Goal: Navigation & Orientation: Understand site structure

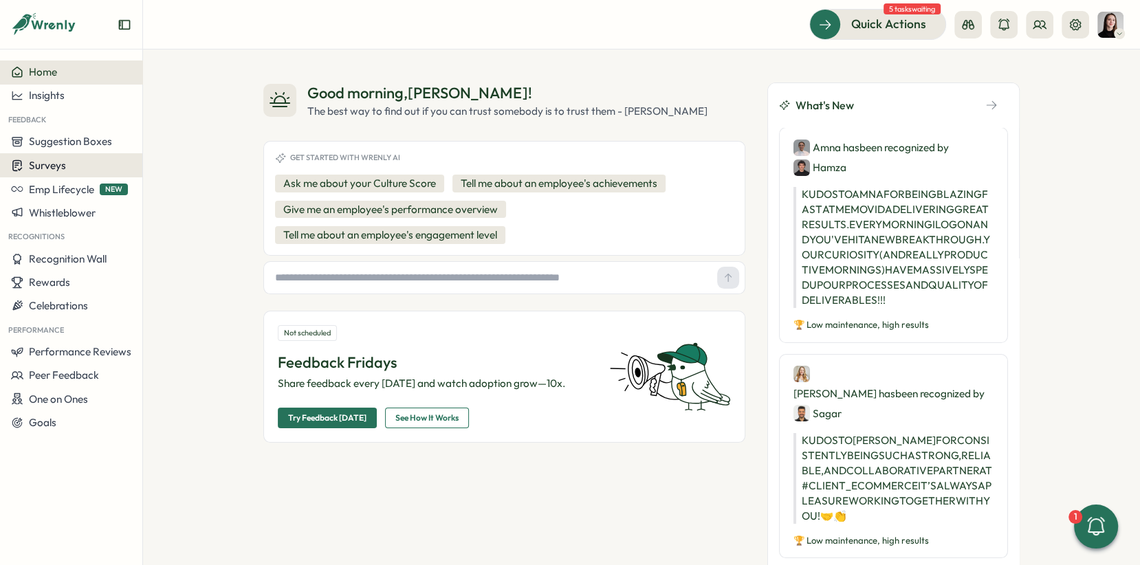
click at [64, 175] on button "Surveys" at bounding box center [71, 165] width 142 height 24
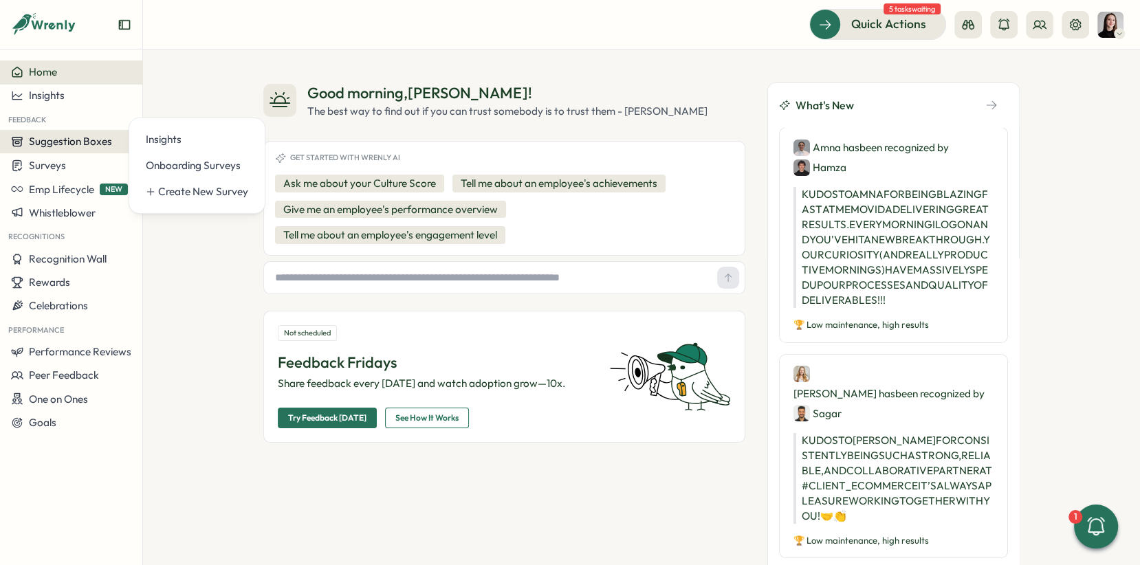
click at [76, 144] on span "Suggestion Boxes" at bounding box center [70, 141] width 83 height 13
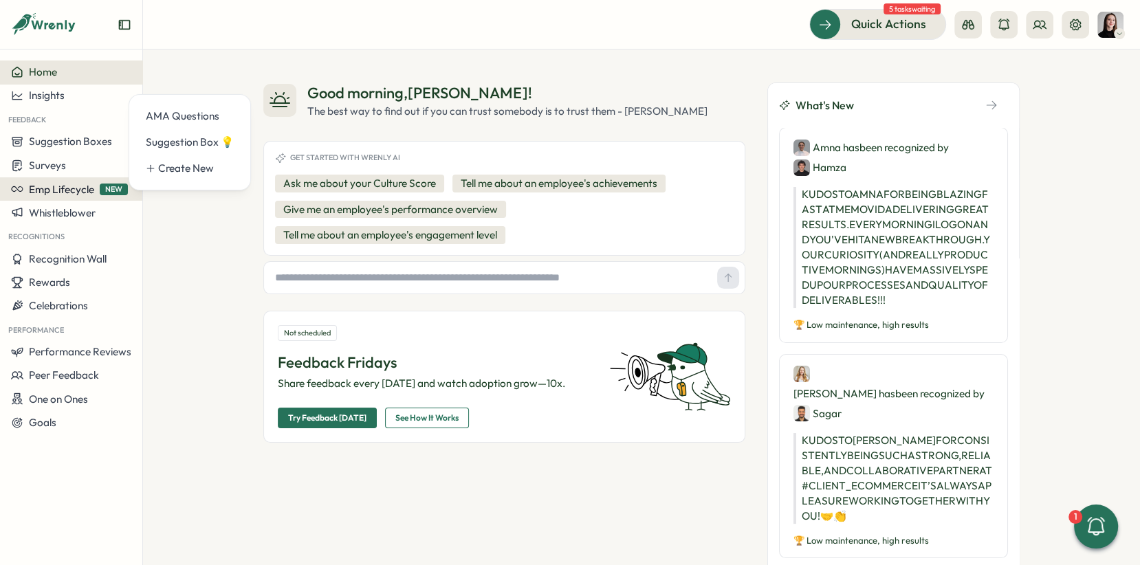
click at [71, 189] on span "Emp Lifecycle" at bounding box center [61, 189] width 65 height 13
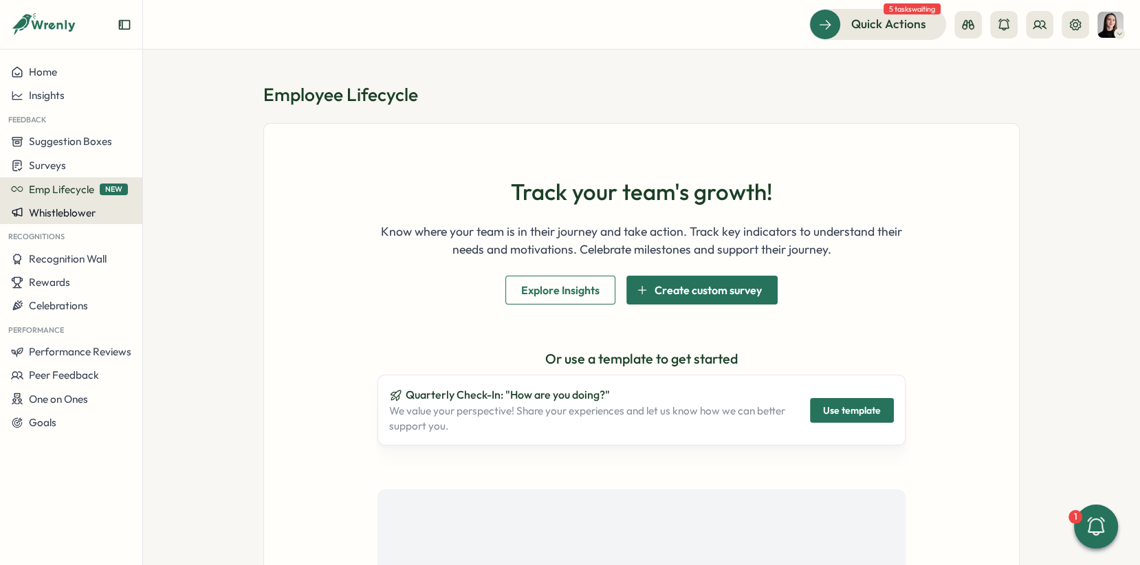
click at [80, 211] on span "Whistleblower" at bounding box center [62, 212] width 67 height 13
click at [56, 218] on span "Whistleblower" at bounding box center [62, 212] width 67 height 13
click at [56, 259] on span "Recognition Wall" at bounding box center [68, 258] width 78 height 13
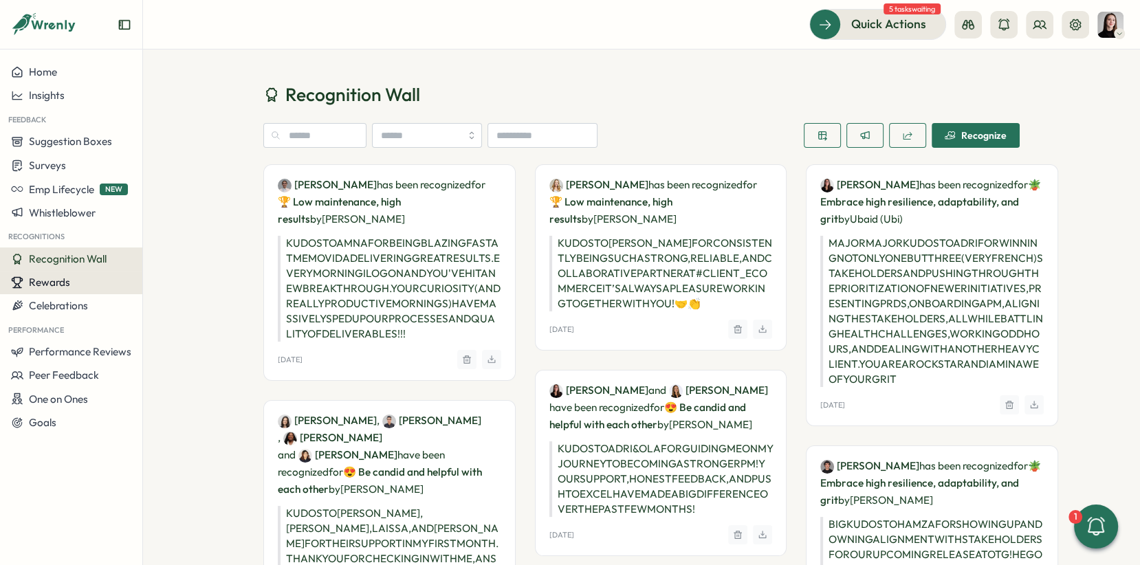
click at [57, 283] on span "Rewards" at bounding box center [49, 282] width 41 height 13
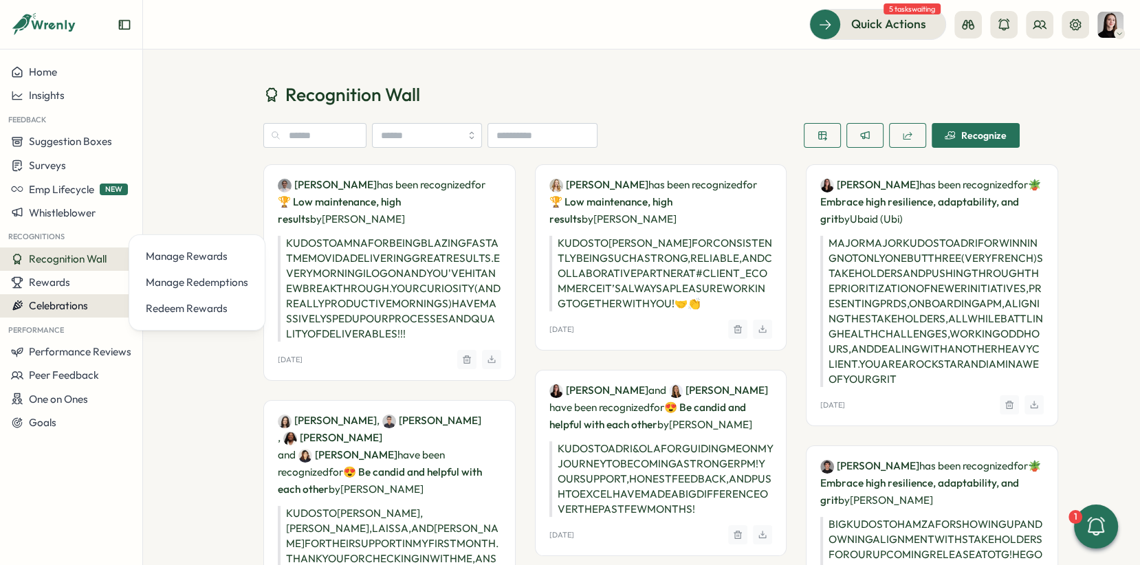
click at [69, 302] on span "Celebrations" at bounding box center [58, 305] width 59 height 13
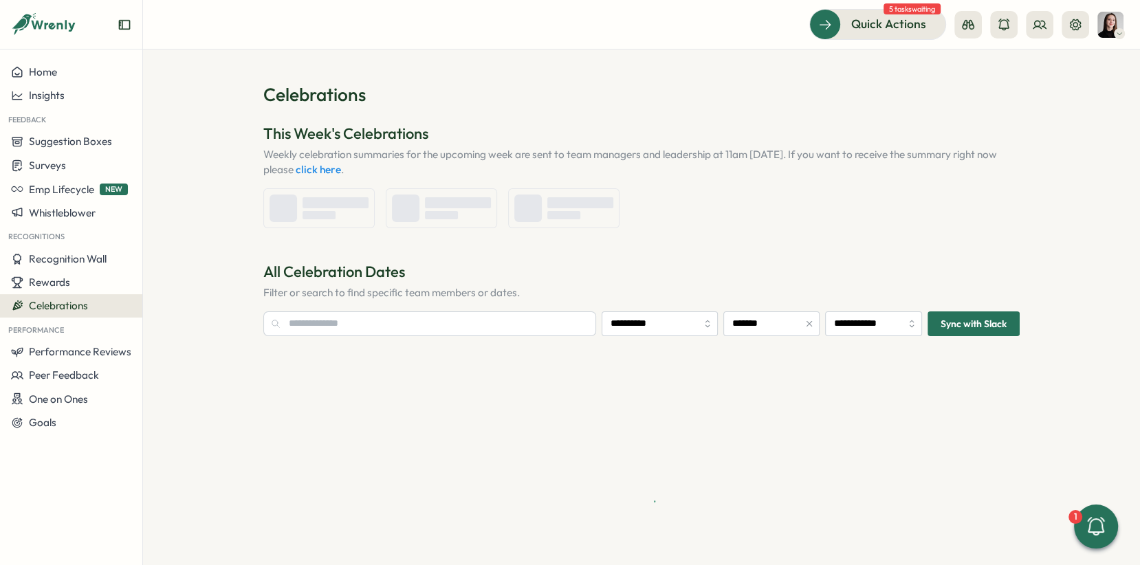
type input "**********"
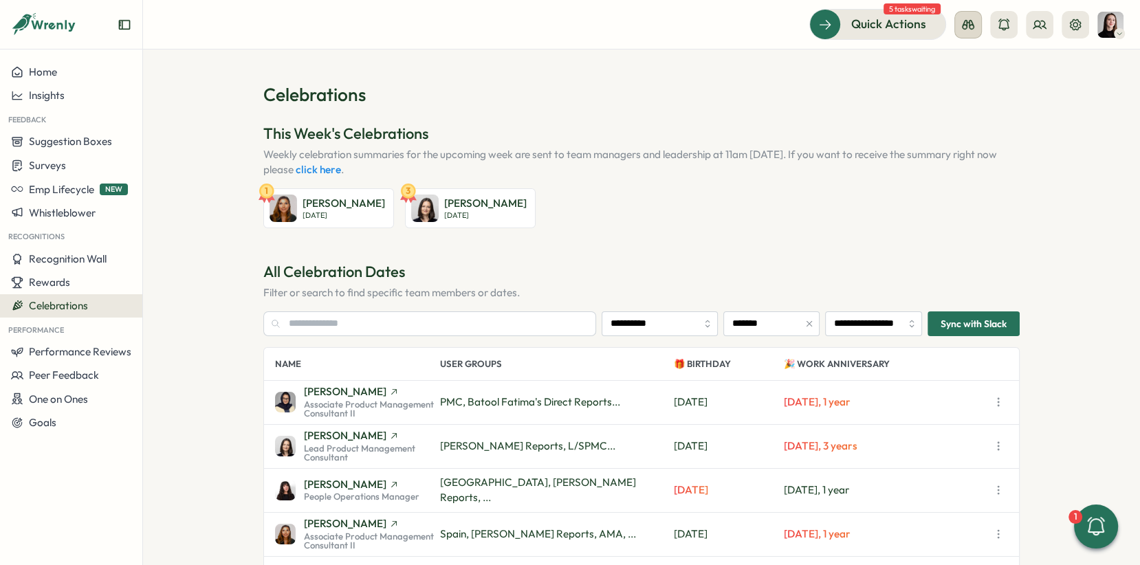
click at [956, 32] on button at bounding box center [967, 24] width 27 height 27
click at [933, 127] on icon at bounding box center [928, 126] width 14 height 14
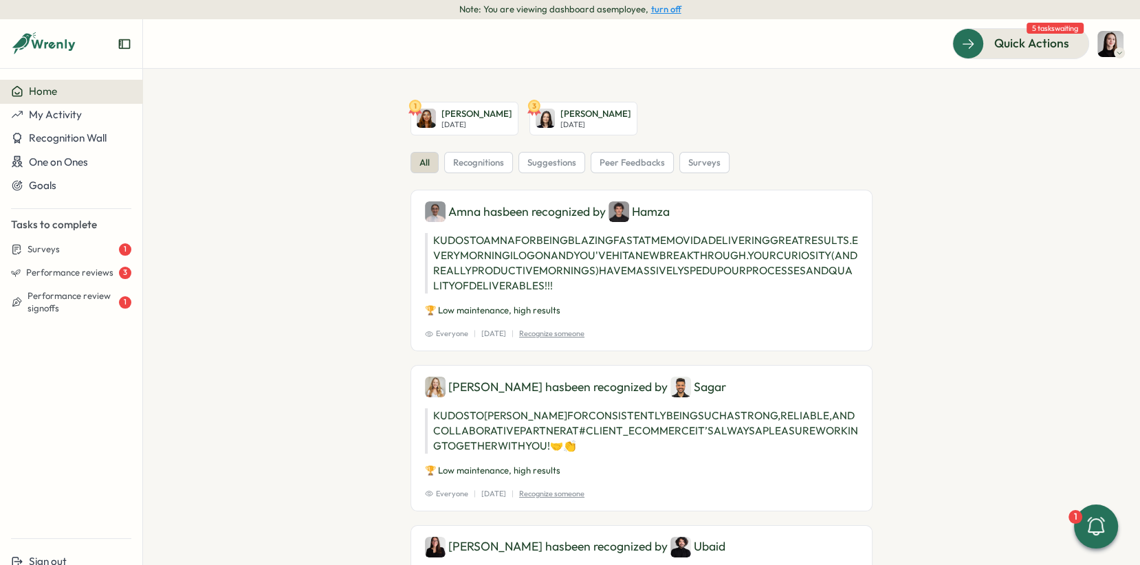
click at [683, 9] on div "Note: You are viewing dashboard as employee , turn off" at bounding box center [570, 9] width 1140 height 19
click at [668, 8] on button "turn off" at bounding box center [666, 9] width 30 height 10
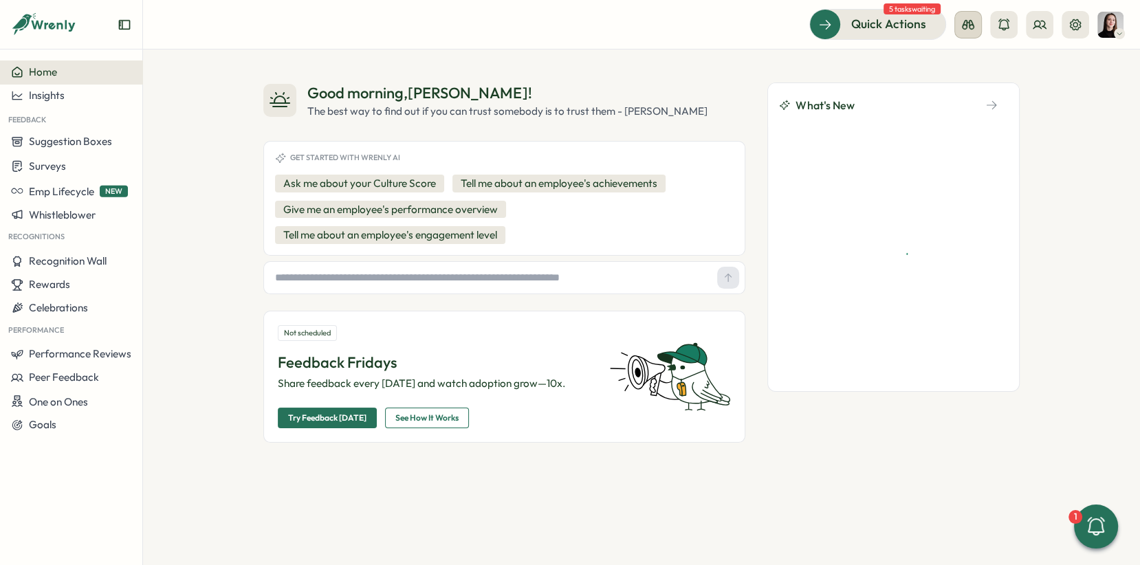
click at [980, 28] on button at bounding box center [967, 24] width 27 height 27
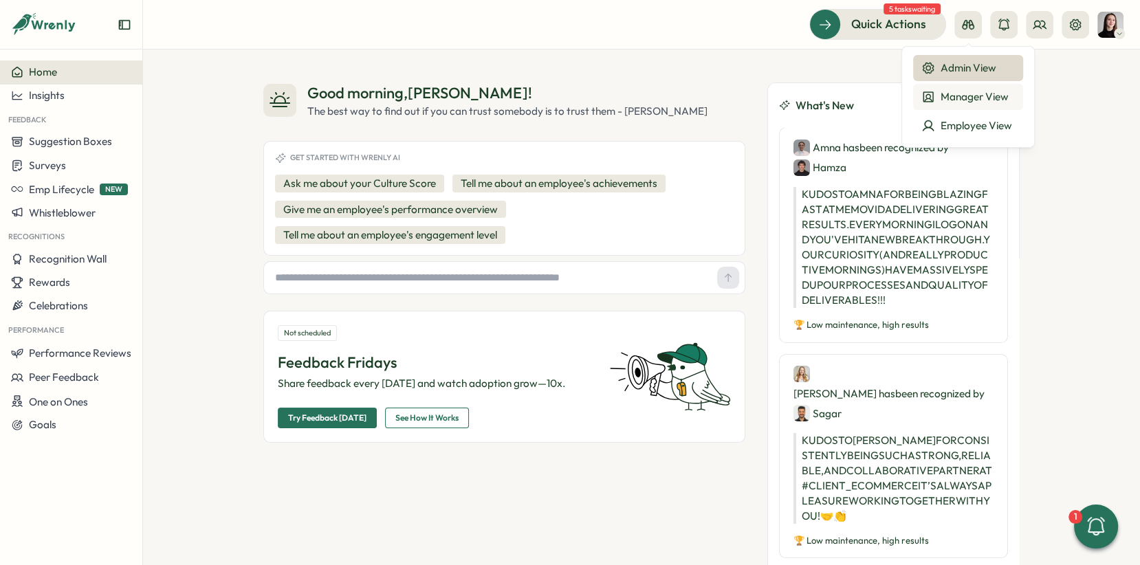
click at [970, 95] on div "Manager View" at bounding box center [967, 96] width 93 height 15
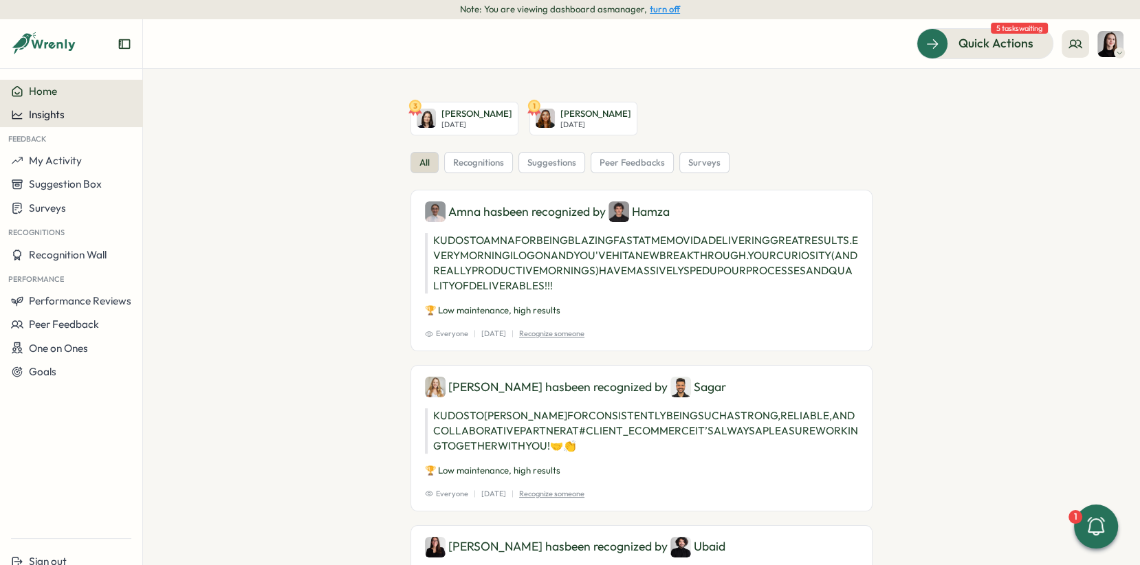
click at [61, 126] on button "Insights" at bounding box center [71, 114] width 142 height 23
click at [63, 123] on button "Insights" at bounding box center [71, 114] width 142 height 23
click at [49, 116] on span "Insights" at bounding box center [47, 114] width 36 height 13
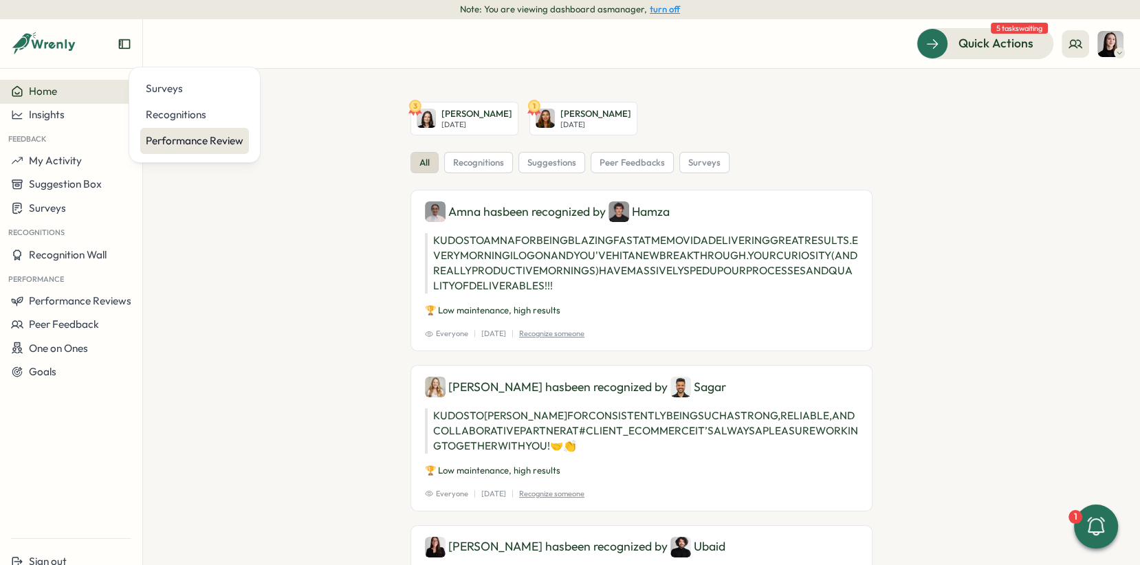
click at [186, 137] on div "Performance Review" at bounding box center [195, 140] width 98 height 15
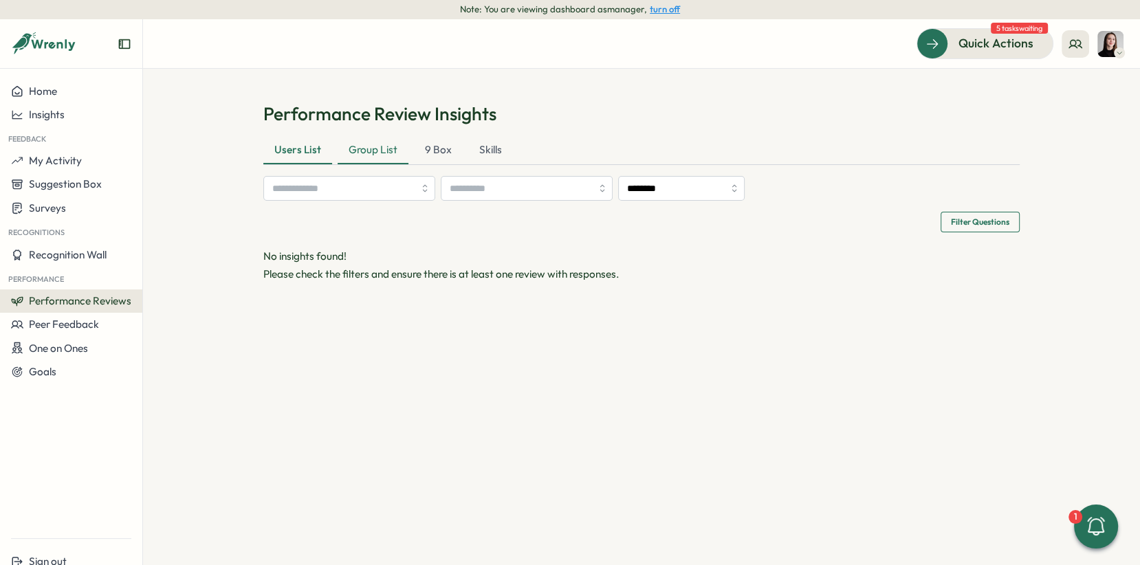
click at [353, 156] on div "Group List" at bounding box center [373, 150] width 71 height 27
click at [443, 159] on div "9 Box" at bounding box center [439, 150] width 49 height 27
click at [491, 157] on div "Skills" at bounding box center [489, 150] width 45 height 27
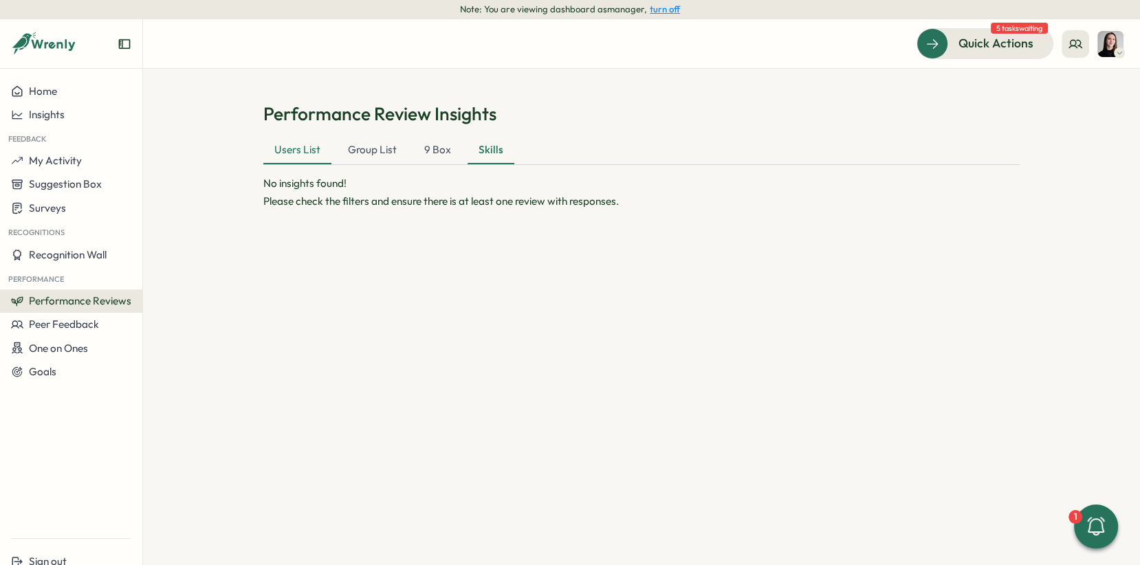
click at [289, 151] on div "Users List" at bounding box center [297, 150] width 68 height 27
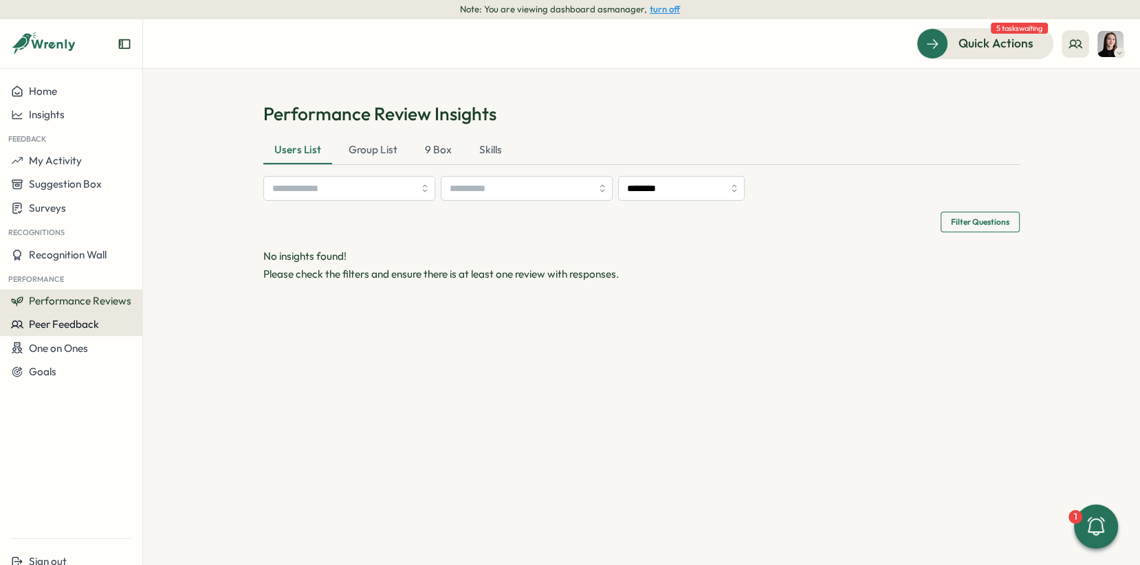
click at [65, 331] on button "Peer Feedback" at bounding box center [71, 324] width 142 height 23
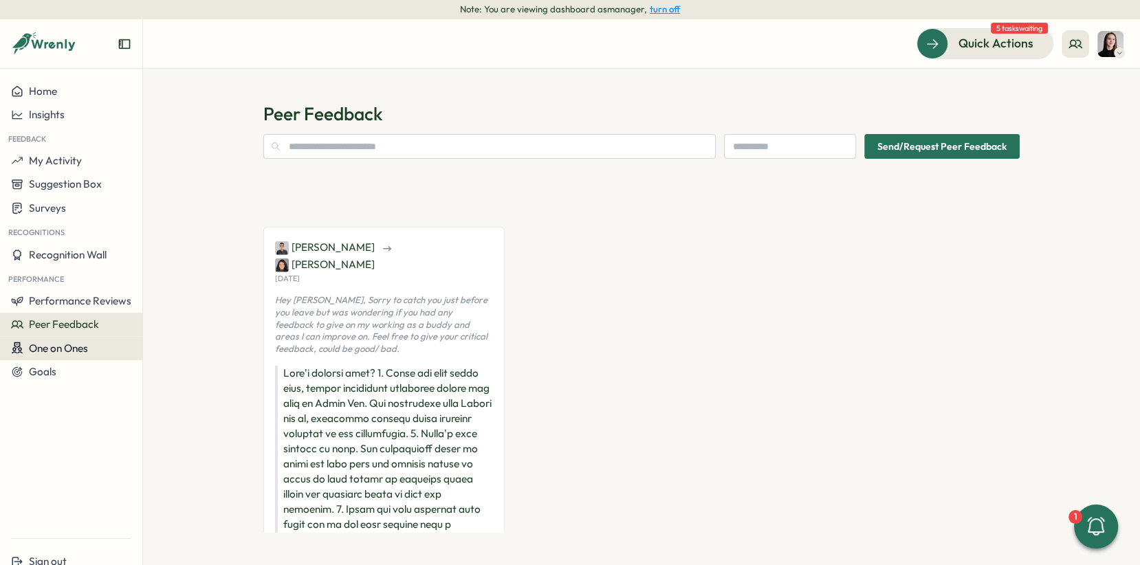
click at [79, 351] on span "One on Ones" at bounding box center [58, 348] width 59 height 13
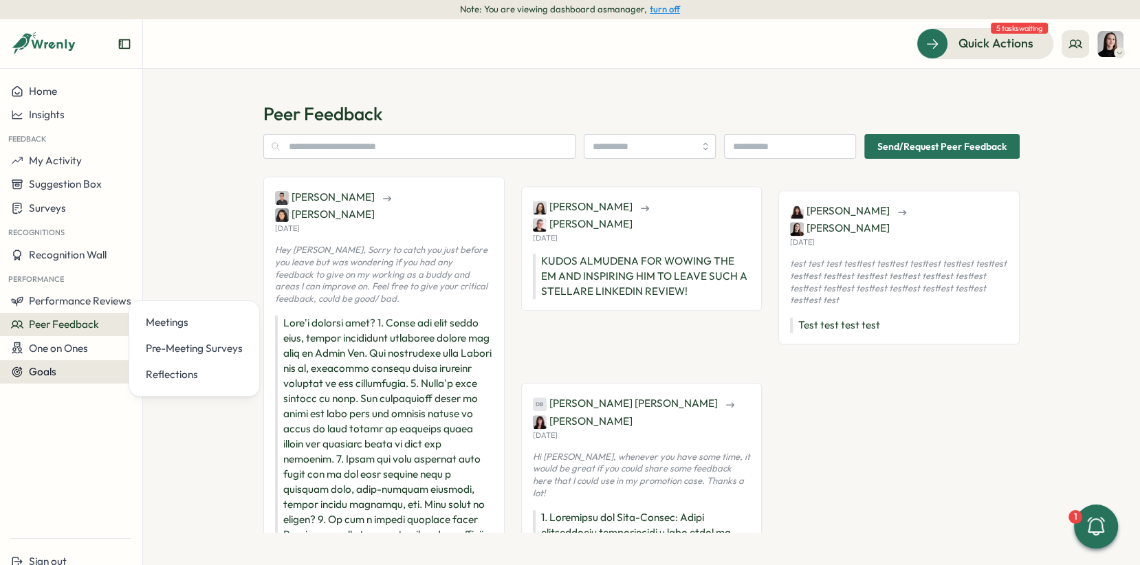
click at [82, 371] on div "Goals" at bounding box center [71, 372] width 120 height 12
